Goal: Task Accomplishment & Management: Manage account settings

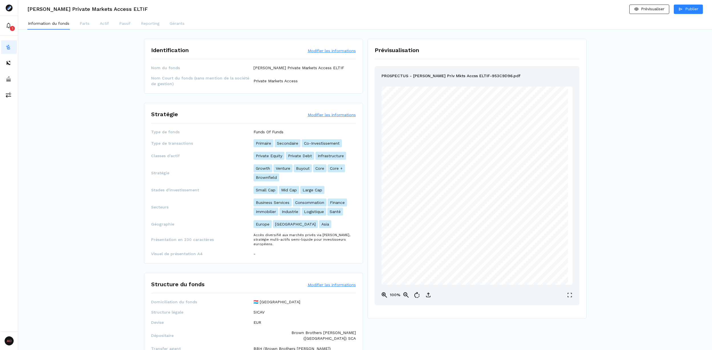
click at [338, 114] on button "Modifier les informations" at bounding box center [332, 115] width 48 height 6
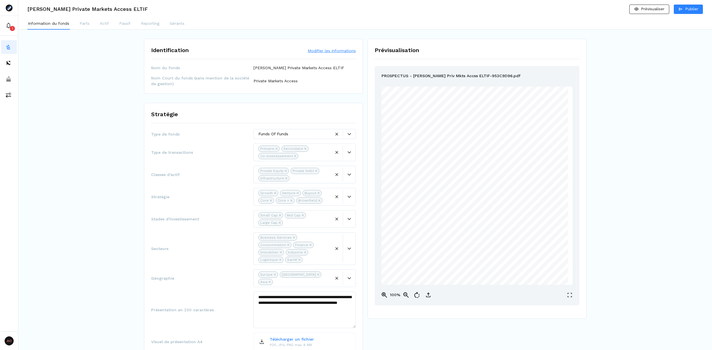
click at [305, 132] on div at bounding box center [294, 134] width 72 height 6
click at [295, 146] on div "Direct" at bounding box center [304, 146] width 99 height 9
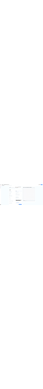
scroll to position [57, 0]
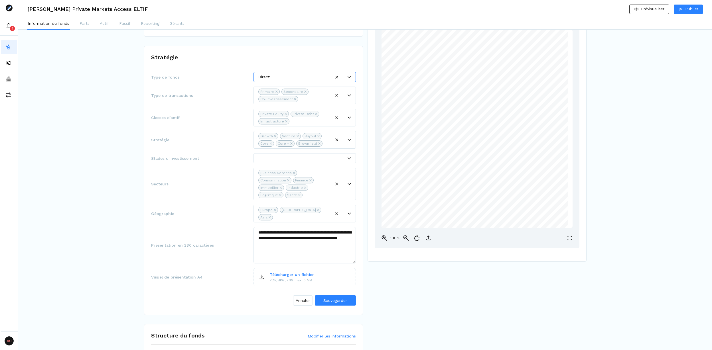
click at [277, 78] on div at bounding box center [294, 77] width 72 height 6
click at [276, 97] on p "Funds Of Funds" at bounding box center [274, 100] width 30 height 6
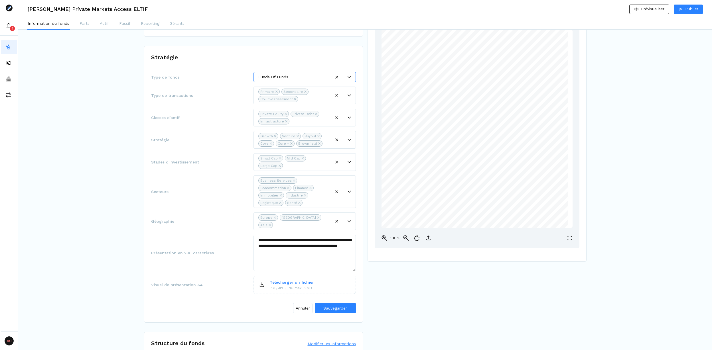
click at [284, 79] on div at bounding box center [294, 77] width 72 height 6
click at [284, 88] on div "Direct" at bounding box center [304, 89] width 99 height 9
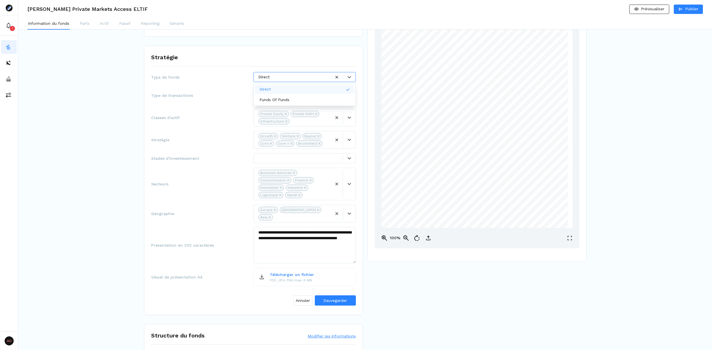
click at [291, 78] on div at bounding box center [294, 77] width 72 height 6
click at [291, 100] on div "Funds Of Funds" at bounding box center [275, 100] width 32 height 6
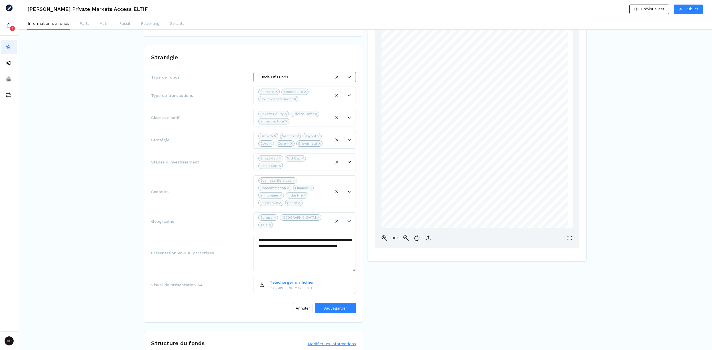
click at [292, 81] on div "Funds Of Funds" at bounding box center [304, 77] width 102 height 10
click at [291, 88] on div "Direct" at bounding box center [304, 89] width 99 height 9
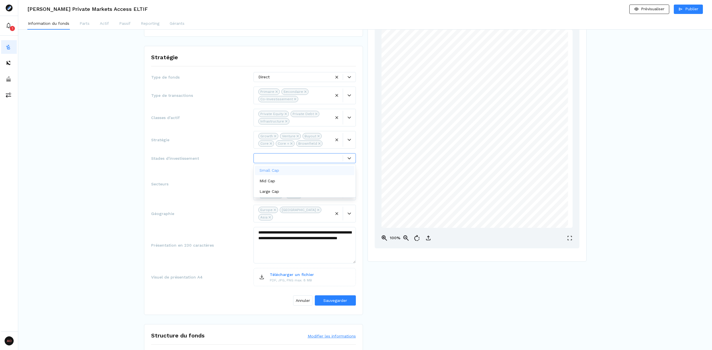
click at [303, 156] on div at bounding box center [300, 158] width 84 height 6
click at [280, 169] on div "Small Cap" at bounding box center [270, 171] width 22 height 6
click at [288, 161] on div at bounding box center [294, 158] width 72 height 6
click at [283, 179] on div "Mid Cap" at bounding box center [304, 180] width 99 height 9
click at [278, 159] on div at bounding box center [294, 158] width 72 height 6
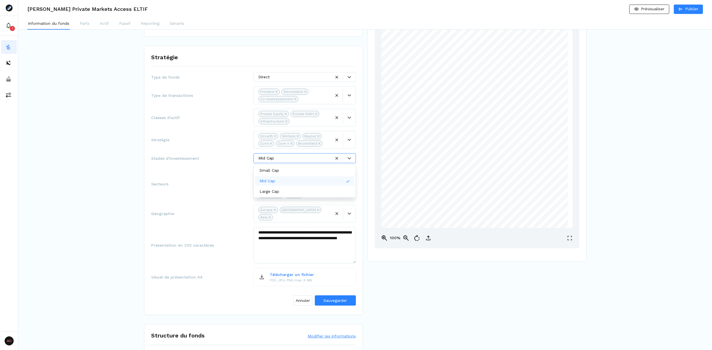
click at [277, 166] on div "Small Cap" at bounding box center [304, 170] width 99 height 9
click at [271, 79] on div at bounding box center [294, 77] width 72 height 6
click at [275, 98] on p "Funds Of Funds" at bounding box center [274, 100] width 30 height 6
click at [301, 298] on span "Annuler" at bounding box center [303, 301] width 14 height 6
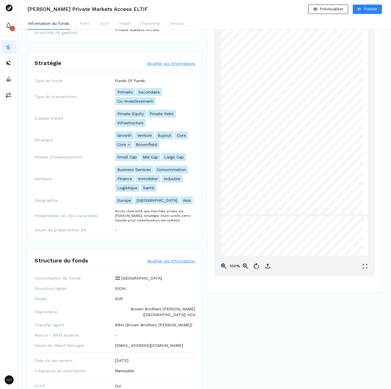
click at [95, 158] on span "Stades d'investissement" at bounding box center [74, 157] width 80 height 6
drag, startPoint x: 86, startPoint y: 158, endPoint x: 34, endPoint y: 157, distance: 51.9
click at [34, 157] on span "Stades d'investissement" at bounding box center [74, 157] width 80 height 6
copy span "Stades d'investissement"
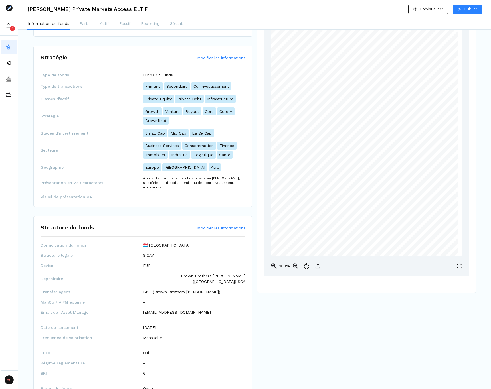
click at [259, 19] on div "Information du fonds Parts Actif Passif Reporting Gérants" at bounding box center [254, 23] width 472 height 11
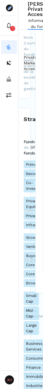
scroll to position [62, 0]
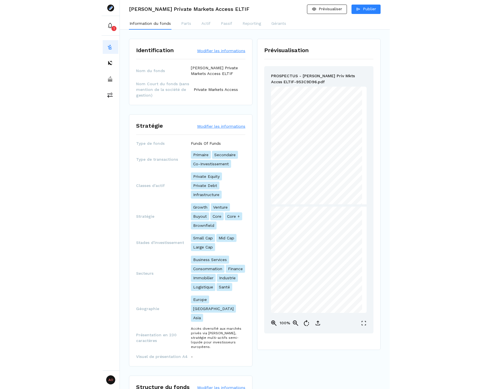
scroll to position [57, 0]
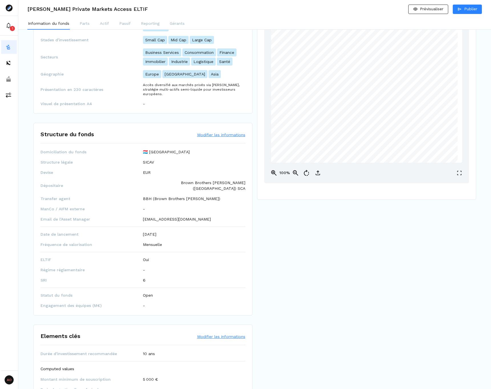
scroll to position [171, 0]
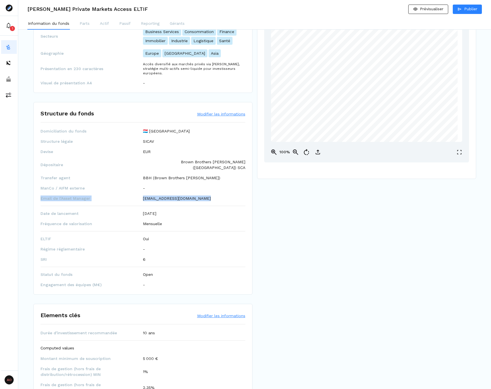
drag, startPoint x: 202, startPoint y: 194, endPoint x: 153, endPoint y: 196, distance: 49.4
click at [153, 196] on div "Domiciliation du fonds 🇱🇺 Luxembourg Structure légale SICAV Devise EUR Déposita…" at bounding box center [142, 207] width 205 height 159
click at [156, 196] on p "clientlegal@hamiltonlane.com" at bounding box center [177, 199] width 68 height 6
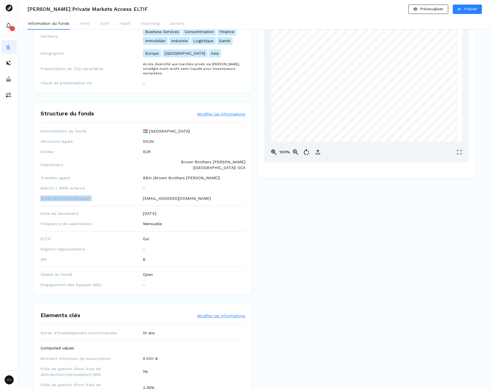
click at [156, 196] on p "clientlegal@hamiltonlane.com" at bounding box center [177, 199] width 68 height 6
click at [186, 196] on p "clientlegal@hamiltonlane.com" at bounding box center [177, 199] width 68 height 6
click at [202, 196] on div "clientlegal@hamiltonlane.com" at bounding box center [194, 199] width 102 height 6
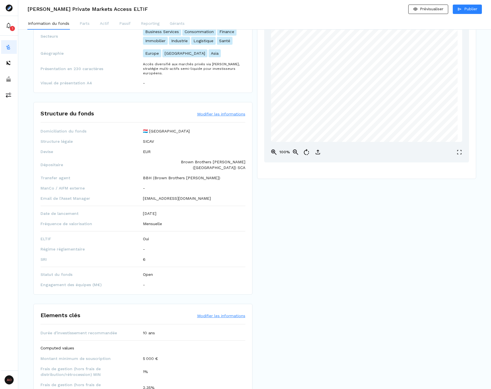
click at [192, 196] on p "clientlegal@hamiltonlane.com" at bounding box center [177, 199] width 68 height 6
click at [201, 196] on p "clientlegal@hamiltonlane.com" at bounding box center [177, 199] width 68 height 6
click at [330, 174] on div "Prévisualisation PROSPECTUS - [PERSON_NAME] Priv Mkts Accss ELTIF-953C9D96.pdf …" at bounding box center [366, 23] width 219 height 311
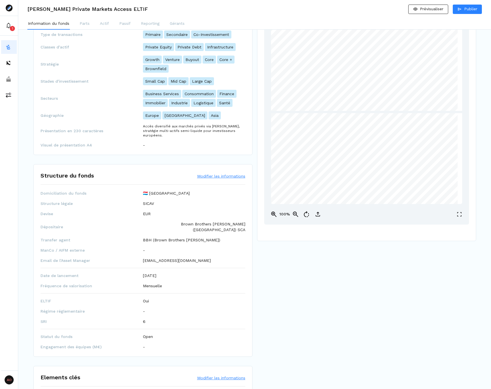
scroll to position [114, 0]
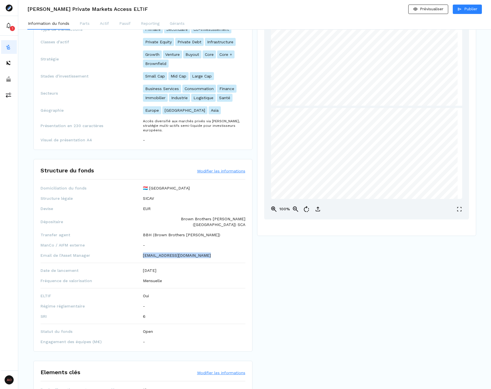
drag, startPoint x: 204, startPoint y: 250, endPoint x: 141, endPoint y: 245, distance: 63.8
click at [141, 245] on div "Domiciliation du fonds 🇱🇺 Luxembourg Structure légale SICAV Devise EUR Déposita…" at bounding box center [142, 264] width 205 height 159
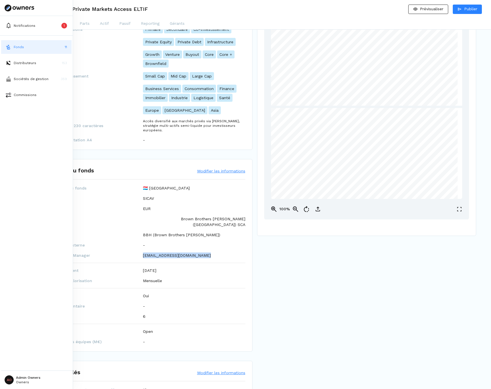
copy div "clientlegal@hamiltonlane.com"
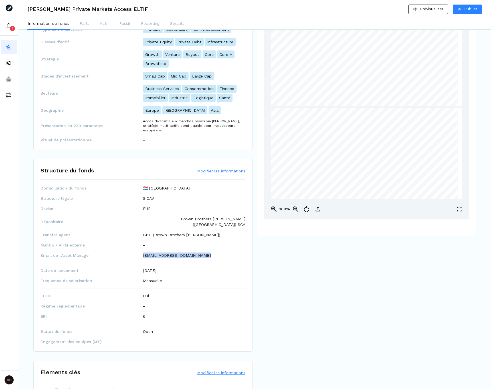
click at [317, 210] on icon at bounding box center [317, 208] width 3 height 3
click at [218, 171] on button "Modifier les informations" at bounding box center [221, 171] width 48 height 6
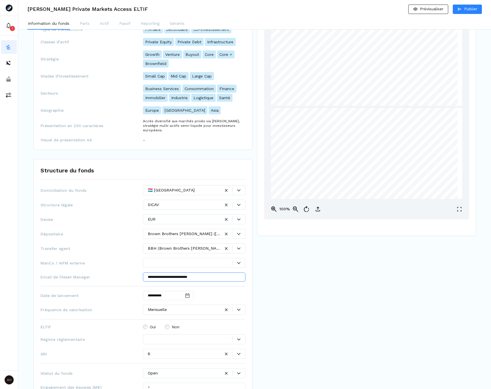
click at [190, 278] on input "**********" at bounding box center [194, 277] width 102 height 9
paste input "**********"
type input "**********"
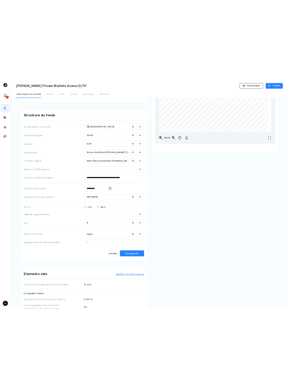
scroll to position [228, 0]
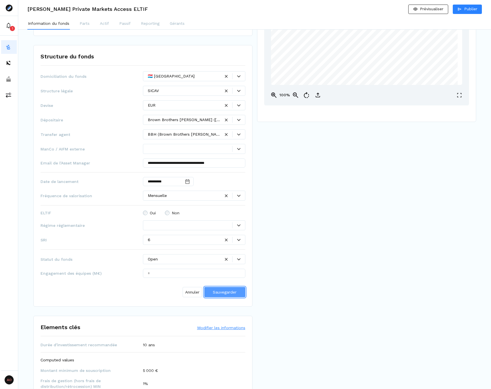
click at [231, 290] on span "Sauvegarder" at bounding box center [225, 292] width 24 height 5
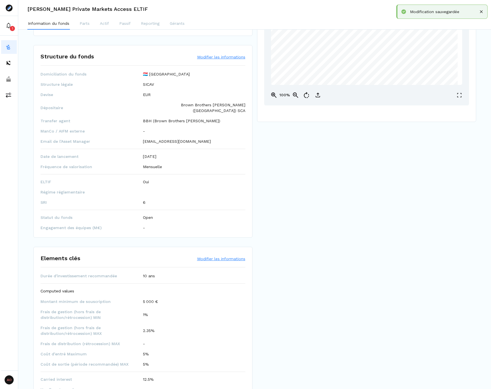
click at [269, 197] on div "Prévisualisation PROSPECTUS - [PERSON_NAME] Priv Mkts Accss ELTIF-953C9D96.pdf …" at bounding box center [369, 300] width 225 height 997
click at [214, 58] on button "Modifier les informations" at bounding box center [221, 57] width 48 height 6
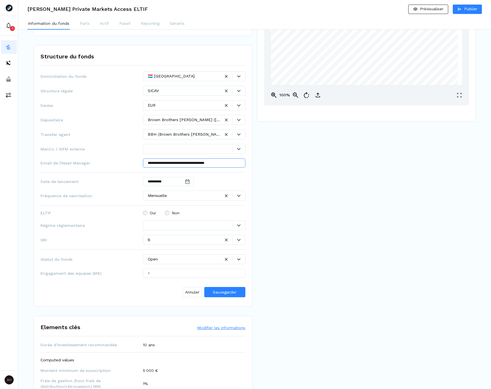
click at [225, 166] on input "**********" at bounding box center [194, 162] width 102 height 9
type input "**********"
click at [282, 167] on div "Prévisualisation PROSPECTUS - [PERSON_NAME] Priv Mkts Accss ELTIF-953C9D96.pdf …" at bounding box center [369, 335] width 225 height 1066
click at [231, 288] on button "Sauvegarder" at bounding box center [224, 292] width 41 height 10
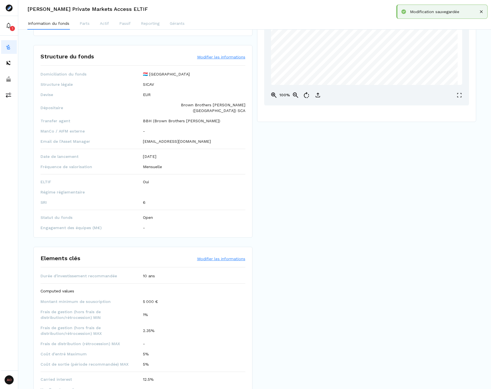
click at [212, 58] on button "Modifier les informations" at bounding box center [221, 57] width 48 height 6
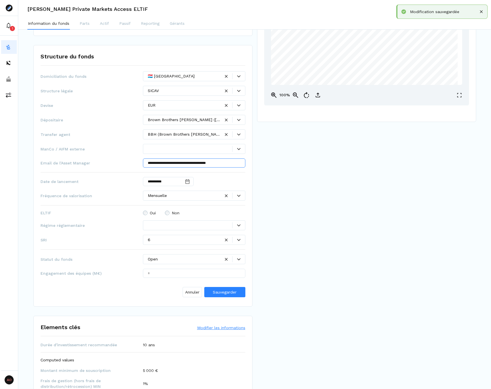
click at [213, 166] on input "**********" at bounding box center [194, 162] width 102 height 9
click at [230, 164] on input "**********" at bounding box center [194, 162] width 102 height 9
type input "**********"
click at [226, 292] on span "Sauvegarder" at bounding box center [225, 292] width 24 height 5
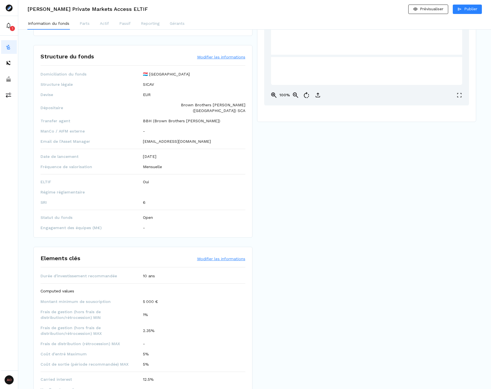
scroll to position [31074, 0]
click at [232, 57] on button "Modifier les informations" at bounding box center [221, 57] width 48 height 6
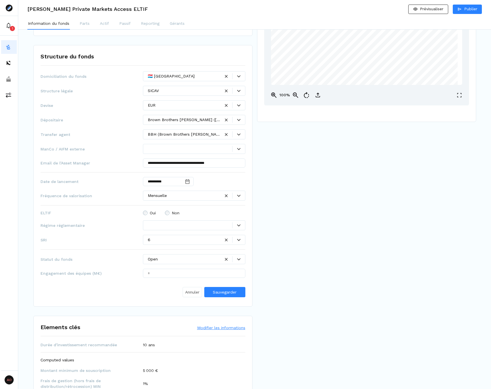
click at [188, 294] on span "Annuler" at bounding box center [192, 292] width 14 height 6
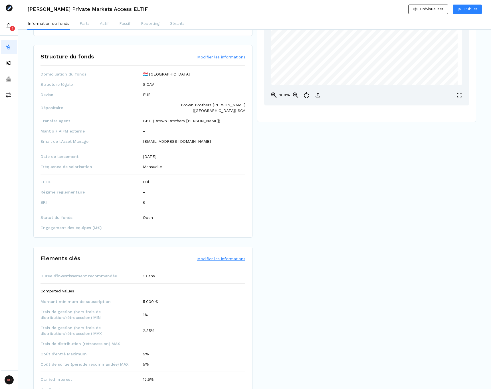
click at [219, 56] on button "Modifier les informations" at bounding box center [221, 57] width 48 height 6
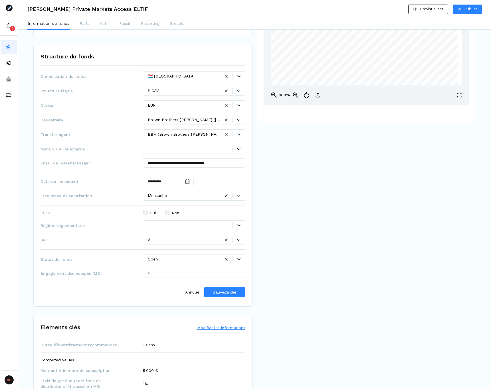
click at [169, 226] on div at bounding box center [190, 225] width 84 height 6
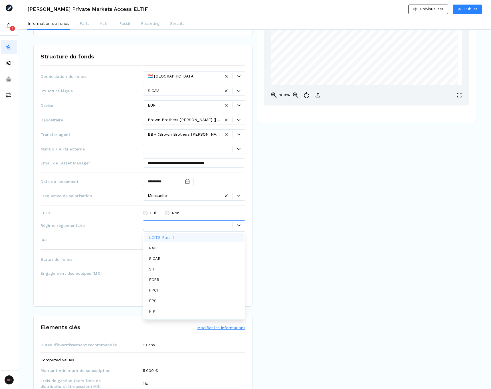
click at [279, 220] on div "Prévisualisation PROSPECTUS - [PERSON_NAME] Priv Mkts Accss ELTIF-953C9D96.pdf …" at bounding box center [369, 335] width 225 height 1066
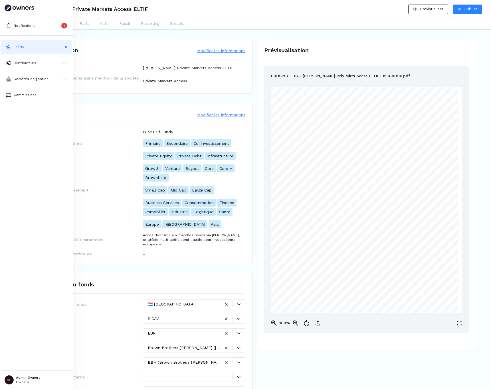
scroll to position [31074, 0]
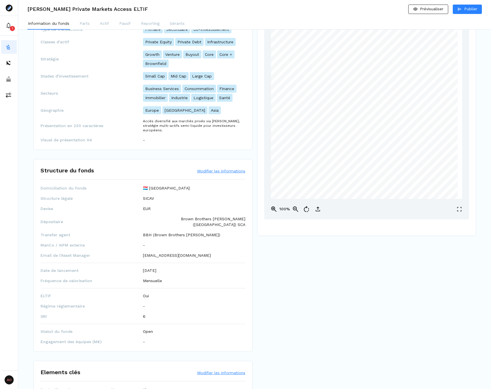
click at [210, 172] on button "Modifier les informations" at bounding box center [221, 171] width 48 height 6
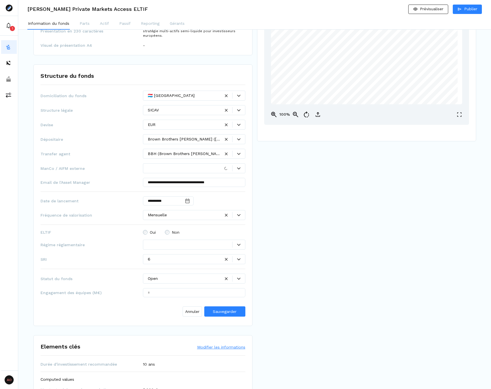
scroll to position [228, 0]
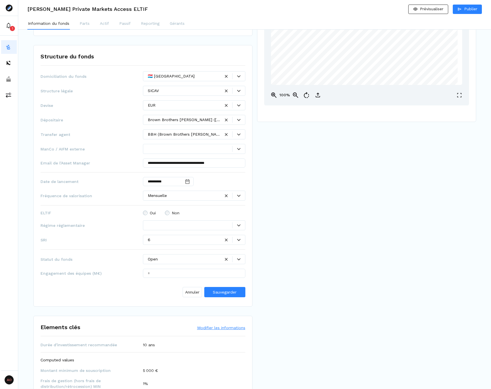
click at [171, 227] on div at bounding box center [190, 225] width 84 height 6
click at [322, 263] on div "Prévisualisation PROSPECTUS - Hamilton Lane Priv Mkts Accss ELTIF-953C9D96.pdf …" at bounding box center [369, 335] width 225 height 1066
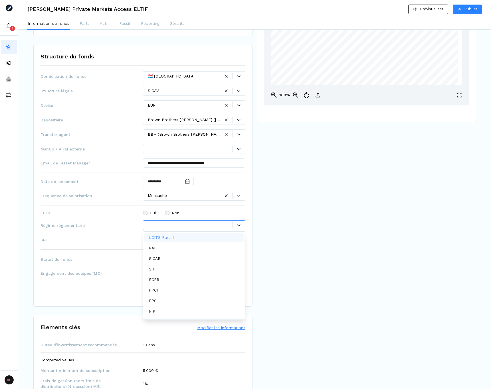
click at [184, 225] on div at bounding box center [190, 225] width 84 height 6
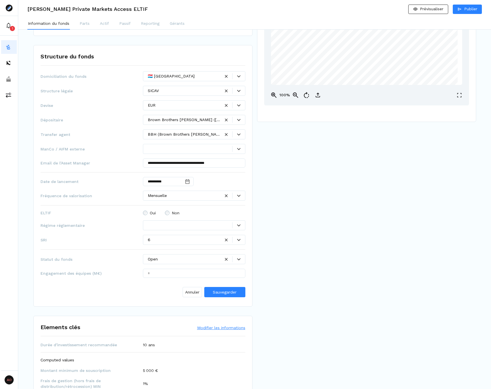
click at [305, 271] on div "Prévisualisation PROSPECTUS - [PERSON_NAME] Priv Mkts Accss ELTIF-953C9D96.pdf …" at bounding box center [369, 335] width 225 height 1066
click at [33, 253] on div "**********" at bounding box center [142, 176] width 219 height 262
click at [194, 261] on div at bounding box center [184, 259] width 72 height 6
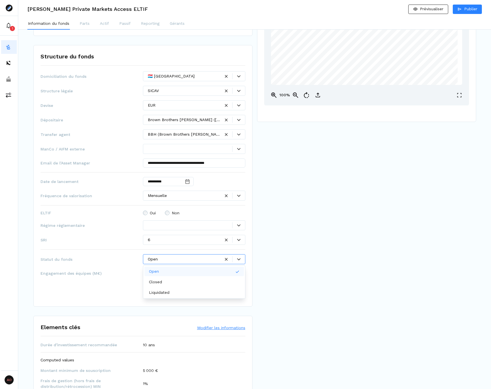
click at [194, 261] on div at bounding box center [184, 259] width 72 height 6
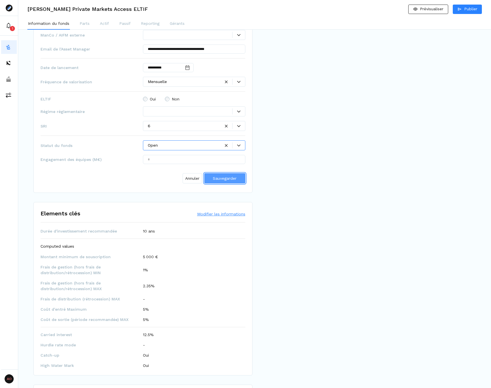
click at [233, 176] on span "Sauvegarder" at bounding box center [225, 178] width 24 height 5
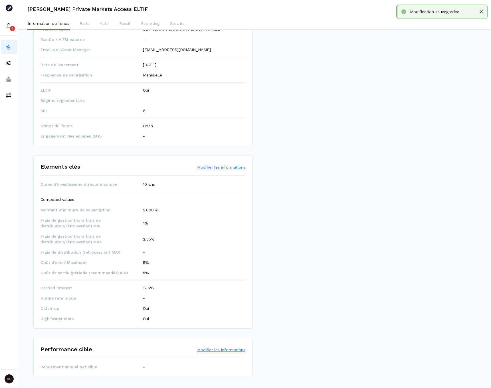
scroll to position [370, 0]
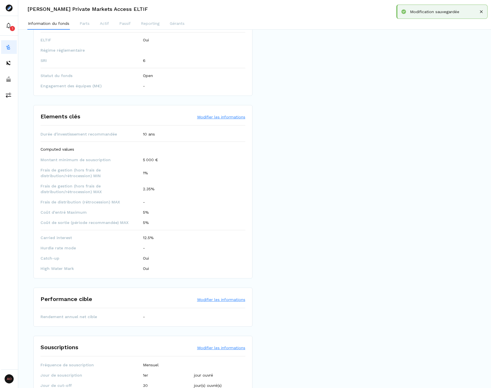
click at [214, 114] on button "Modifier les informations" at bounding box center [221, 117] width 48 height 6
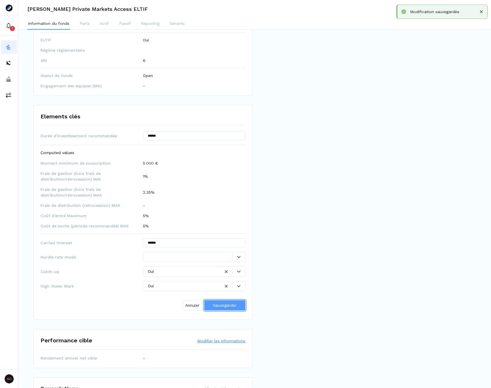
click at [234, 303] on span "Sauvegarder" at bounding box center [225, 305] width 24 height 5
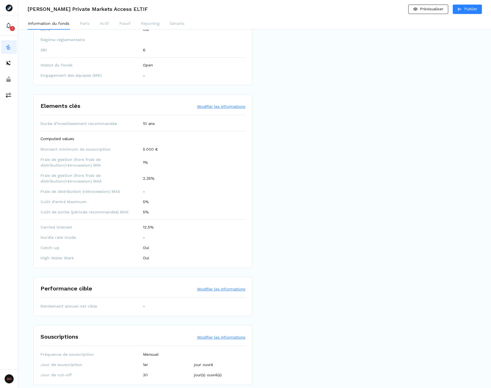
scroll to position [427, 0]
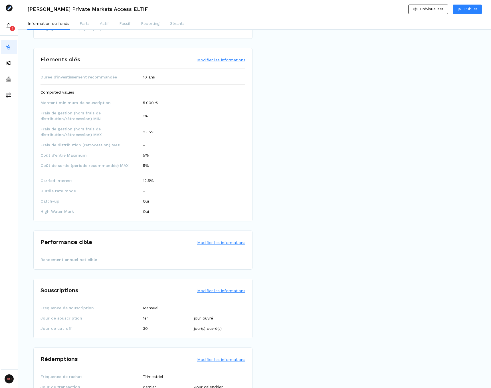
click at [234, 57] on button "Modifier les informations" at bounding box center [221, 60] width 48 height 6
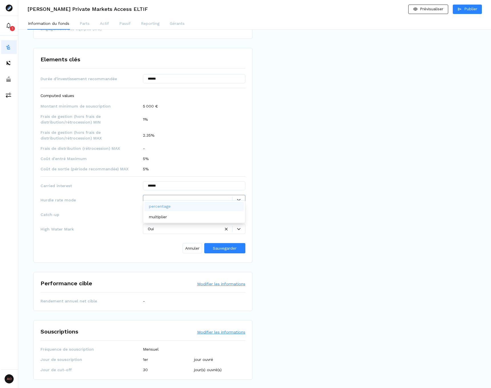
click at [197, 197] on div at bounding box center [190, 200] width 84 height 6
click at [172, 209] on div "percentage" at bounding box center [161, 206] width 24 height 6
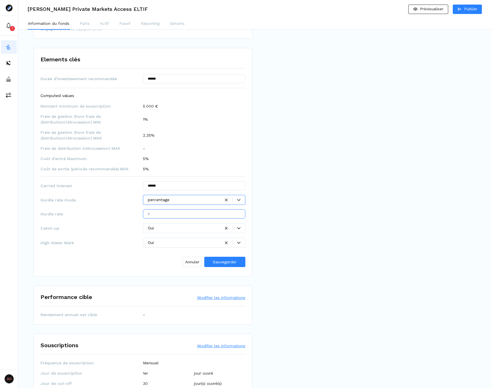
click at [172, 209] on input "text" at bounding box center [194, 213] width 102 height 9
type input "***"
click at [229, 259] on span "Sauvegarder" at bounding box center [225, 262] width 24 height 6
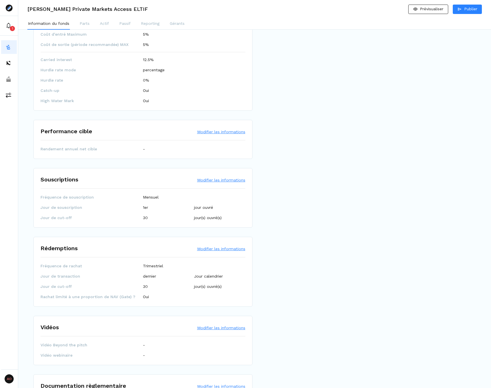
scroll to position [570, 0]
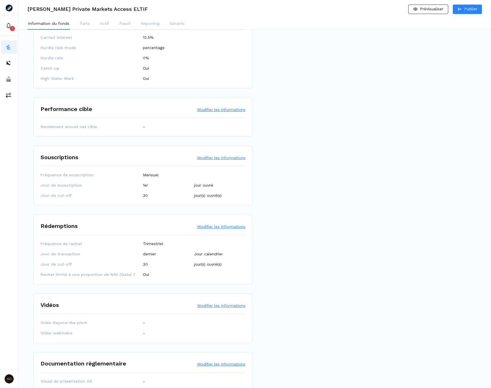
click at [218, 155] on button "Modifier les informations" at bounding box center [221, 158] width 48 height 6
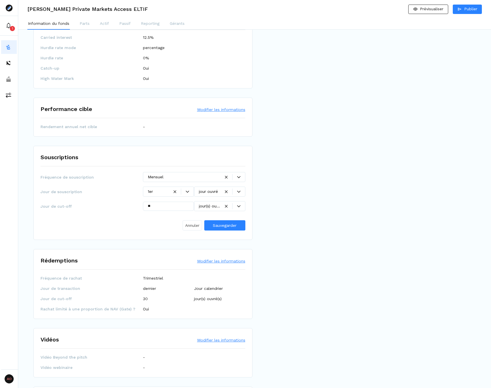
click at [193, 220] on button "Annuler" at bounding box center [191, 225] width 19 height 10
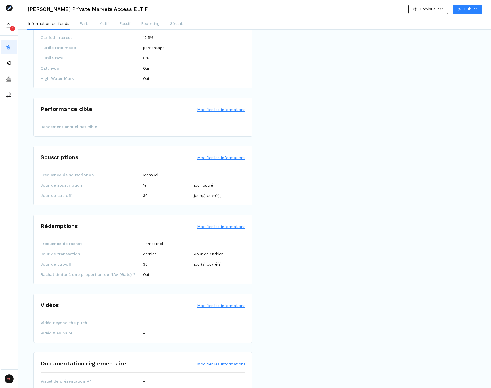
click at [217, 155] on button "Modifier les informations" at bounding box center [221, 158] width 48 height 6
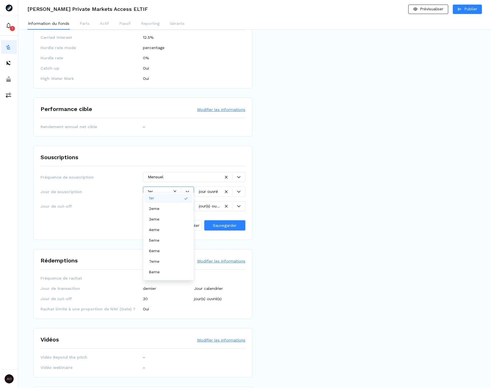
click at [162, 188] on div at bounding box center [158, 191] width 21 height 6
click at [159, 272] on p "dernier" at bounding box center [155, 274] width 13 height 6
click at [223, 223] on span "Sauvegarder" at bounding box center [225, 225] width 24 height 5
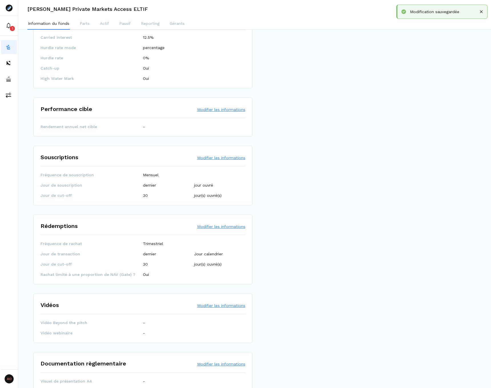
click at [209, 155] on button "Modifier les informations" at bounding box center [221, 158] width 48 height 6
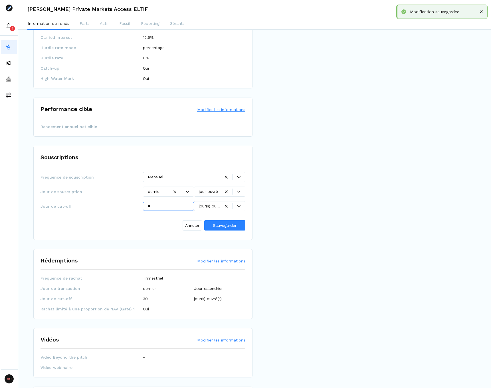
click at [130, 201] on div "Jour de cut-off ** jour(s) ouvré(s)" at bounding box center [142, 206] width 205 height 10
drag, startPoint x: 164, startPoint y: 202, endPoint x: 135, endPoint y: 201, distance: 28.5
click at [135, 201] on div "Jour de cut-off ** jour(s) ouvré(s)" at bounding box center [142, 206] width 205 height 10
type input "**"
click at [192, 222] on span "Annuler" at bounding box center [192, 225] width 14 height 6
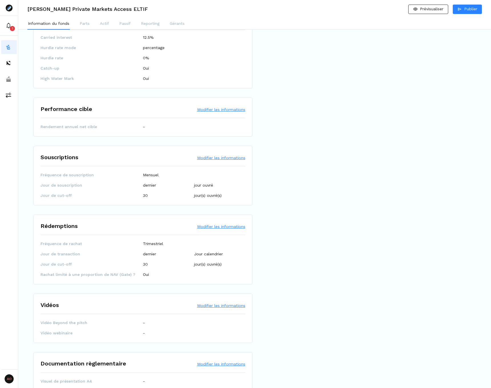
click at [216, 155] on button "Modifier les informations" at bounding box center [221, 158] width 48 height 6
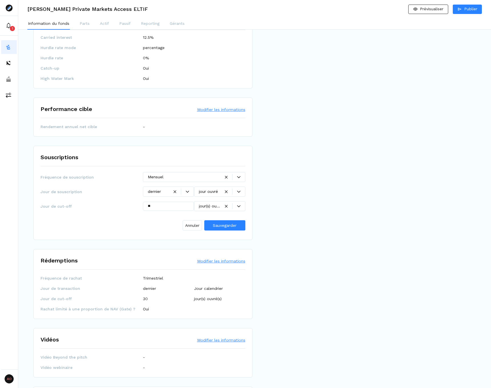
click at [209, 203] on div at bounding box center [209, 206] width 21 height 6
click at [220, 226] on p "jour(s) ouvré(s)" at bounding box center [214, 223] width 28 height 6
click at [218, 223] on span "Sauvegarder" at bounding box center [225, 225] width 24 height 5
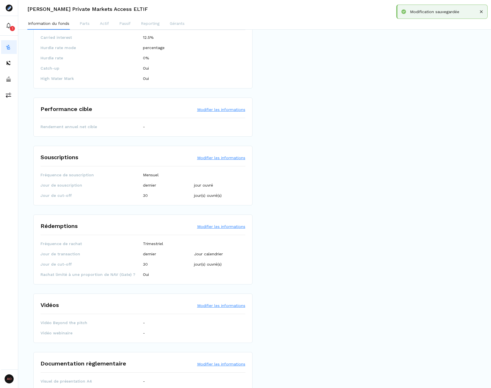
drag, startPoint x: 258, startPoint y: 178, endPoint x: 250, endPoint y: 184, distance: 10.2
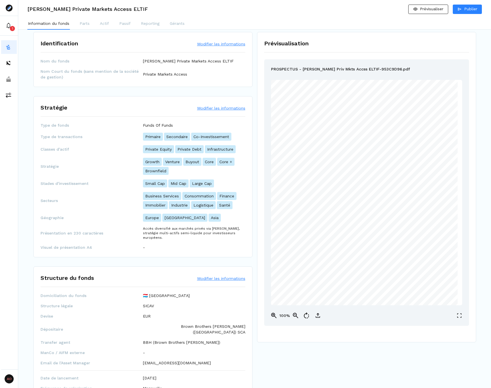
scroll to position [0, 0]
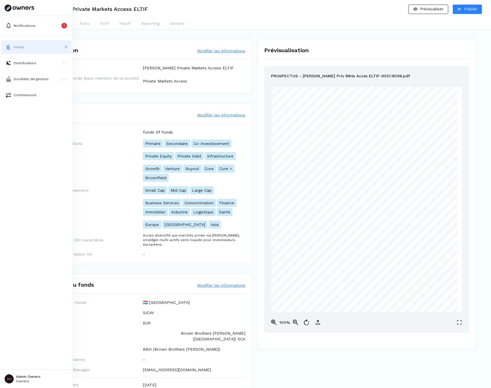
click at [9, 48] on img at bounding box center [9, 47] width 6 height 6
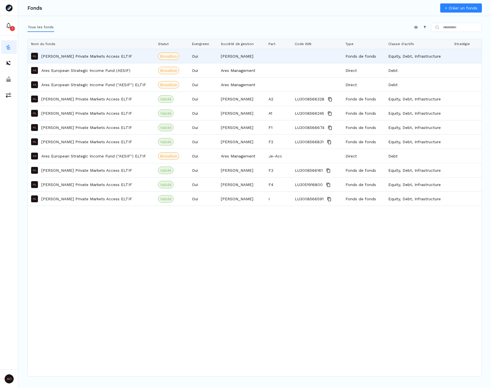
click at [115, 54] on p "[PERSON_NAME] Private Markets Access ELTIF" at bounding box center [86, 56] width 91 height 6
